Goal: Task Accomplishment & Management: Manage account settings

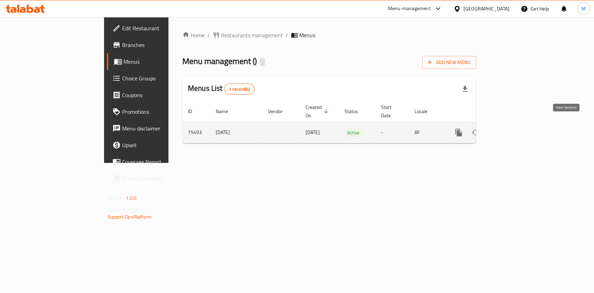
click at [517, 125] on link "enhanced table" at bounding box center [508, 132] width 17 height 17
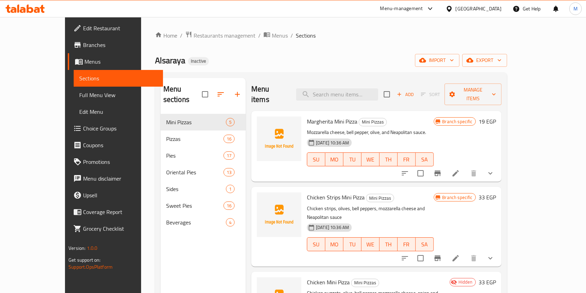
click at [31, 9] on icon at bounding box center [30, 9] width 7 height 8
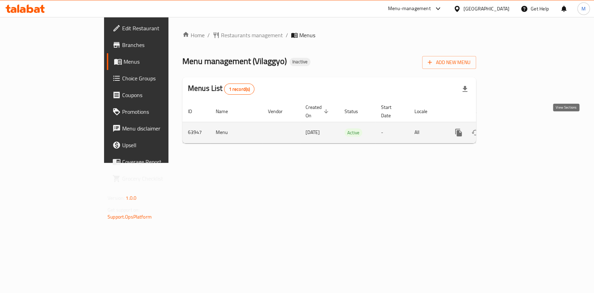
click at [517, 125] on link "enhanced table" at bounding box center [508, 132] width 17 height 17
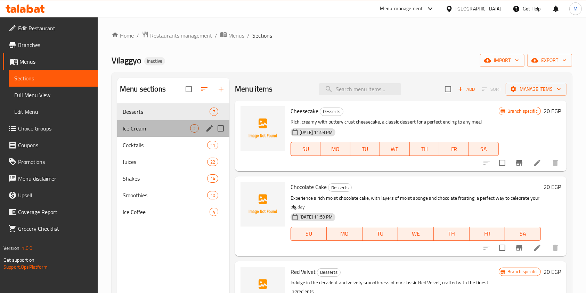
click at [188, 135] on div "Ice Cream 2" at bounding box center [173, 128] width 112 height 17
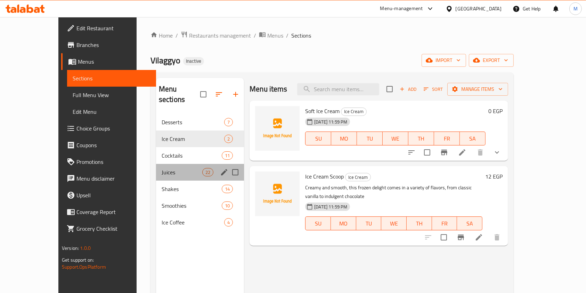
click at [177, 164] on div "Juices 22" at bounding box center [200, 172] width 88 height 17
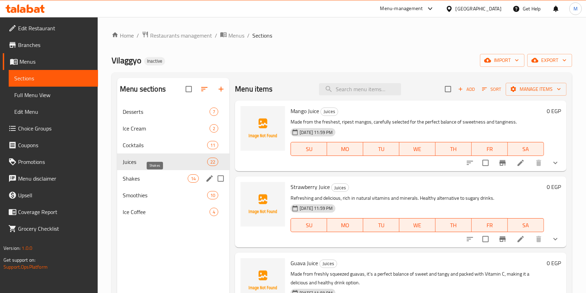
click at [165, 177] on span "Shakes" at bounding box center [155, 178] width 65 height 8
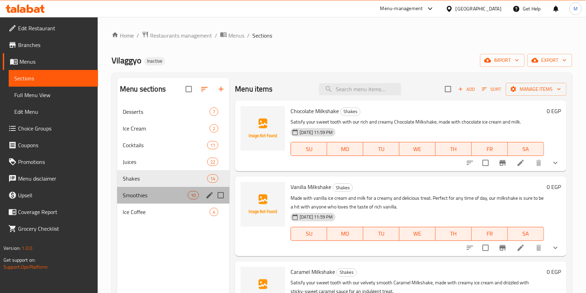
click at [169, 189] on div "Smoothies 10" at bounding box center [173, 195] width 112 height 17
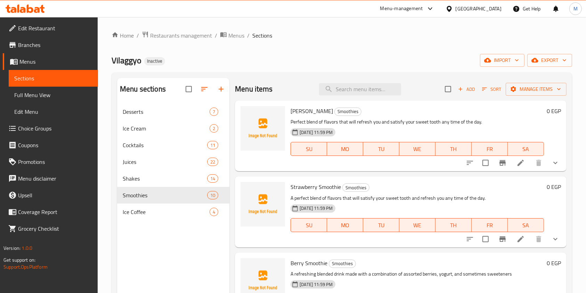
click at [40, 15] on div at bounding box center [25, 9] width 50 height 14
click at [39, 13] on div at bounding box center [25, 9] width 39 height 8
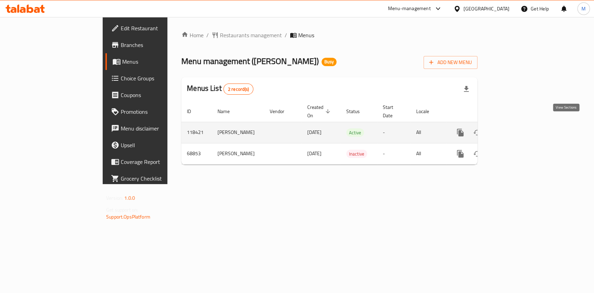
click at [514, 128] on icon "enhanced table" at bounding box center [510, 132] width 8 height 8
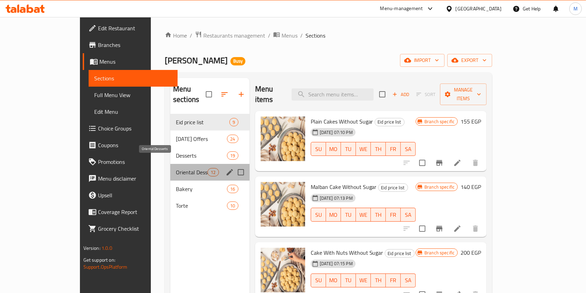
click at [176, 168] on span "Oriental Desserts" at bounding box center [192, 172] width 32 height 8
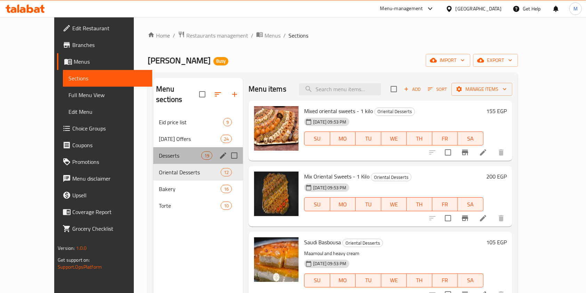
click at [186, 147] on div "Desserts 19" at bounding box center [198, 155] width 90 height 17
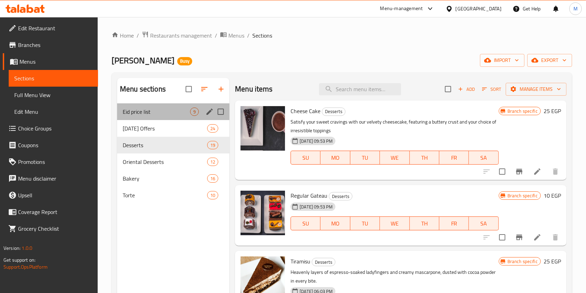
click at [168, 105] on div "Eid price list 9" at bounding box center [173, 111] width 112 height 17
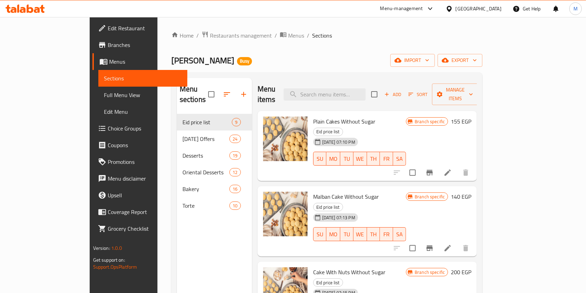
click at [31, 12] on icon at bounding box center [30, 9] width 7 height 8
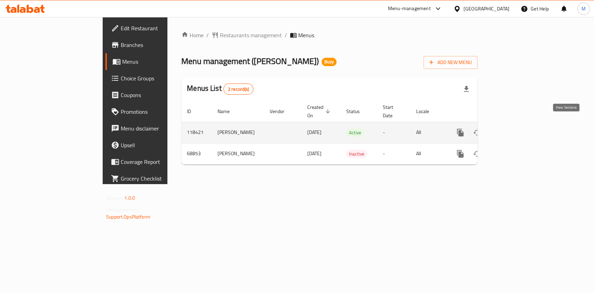
click at [514, 128] on icon "enhanced table" at bounding box center [510, 132] width 8 height 8
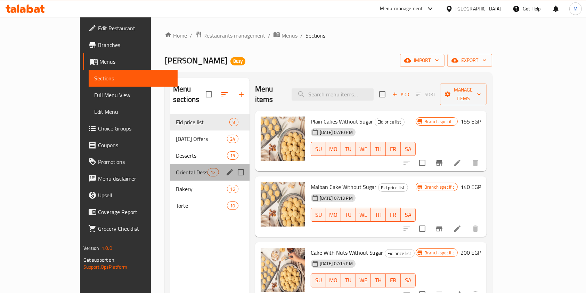
click at [170, 164] on div "Oriental Desserts 12" at bounding box center [209, 172] width 79 height 17
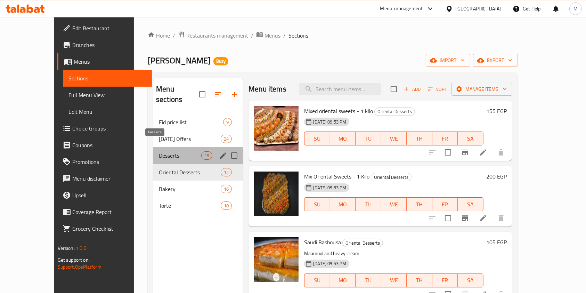
click at [168, 151] on span "Desserts" at bounding box center [180, 155] width 42 height 8
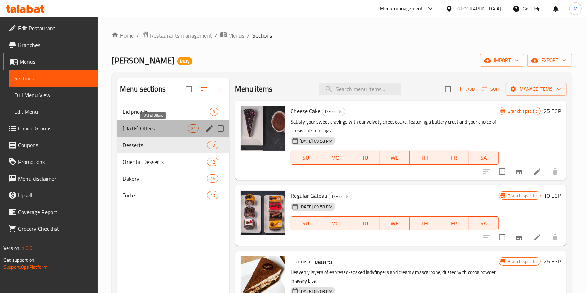
click at [171, 131] on span "Ramadan Offers" at bounding box center [155, 128] width 65 height 8
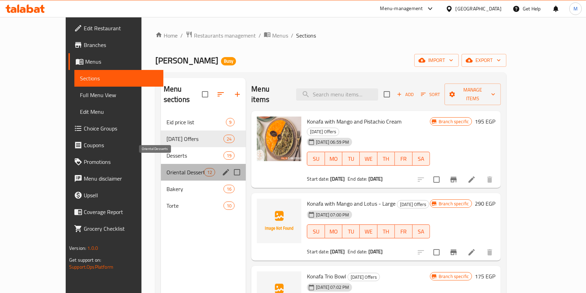
click at [171, 168] on span "Oriental Desserts" at bounding box center [186, 172] width 38 height 8
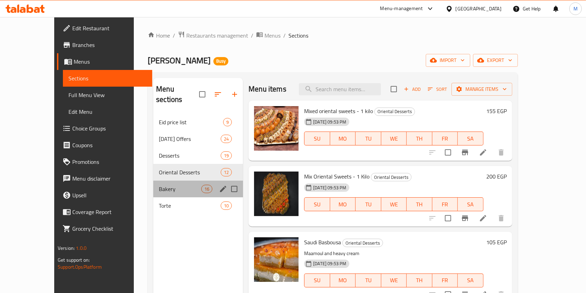
click at [167, 180] on div "Bakery 16" at bounding box center [198, 188] width 90 height 17
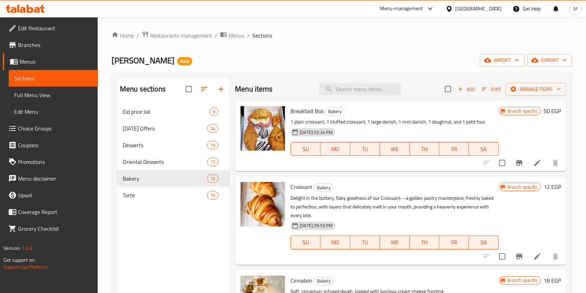
click at [31, 8] on icon at bounding box center [30, 9] width 7 height 8
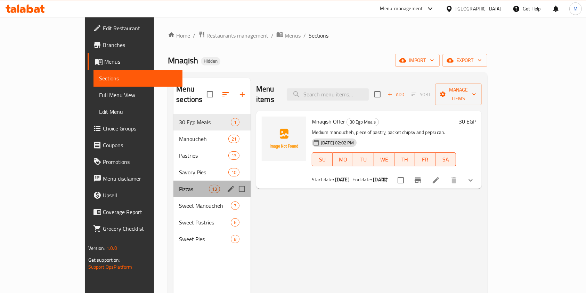
click at [174, 180] on div "Pizzas 13" at bounding box center [212, 188] width 77 height 17
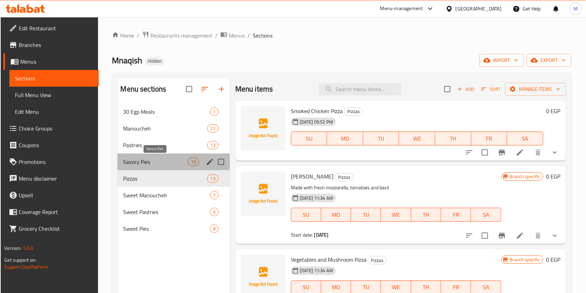
click at [150, 162] on span "Savory Pies" at bounding box center [155, 162] width 65 height 8
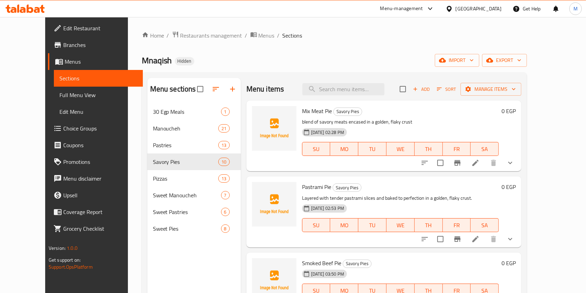
click at [37, 13] on div at bounding box center [25, 9] width 39 height 8
